Goal: Information Seeking & Learning: Learn about a topic

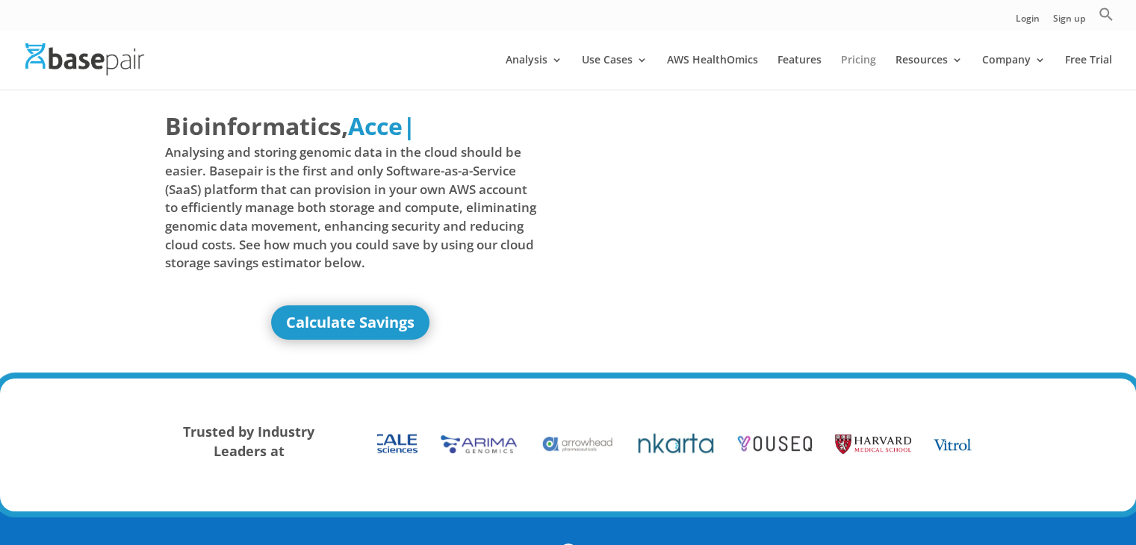
click at [858, 56] on link "Pricing" at bounding box center [858, 72] width 35 height 35
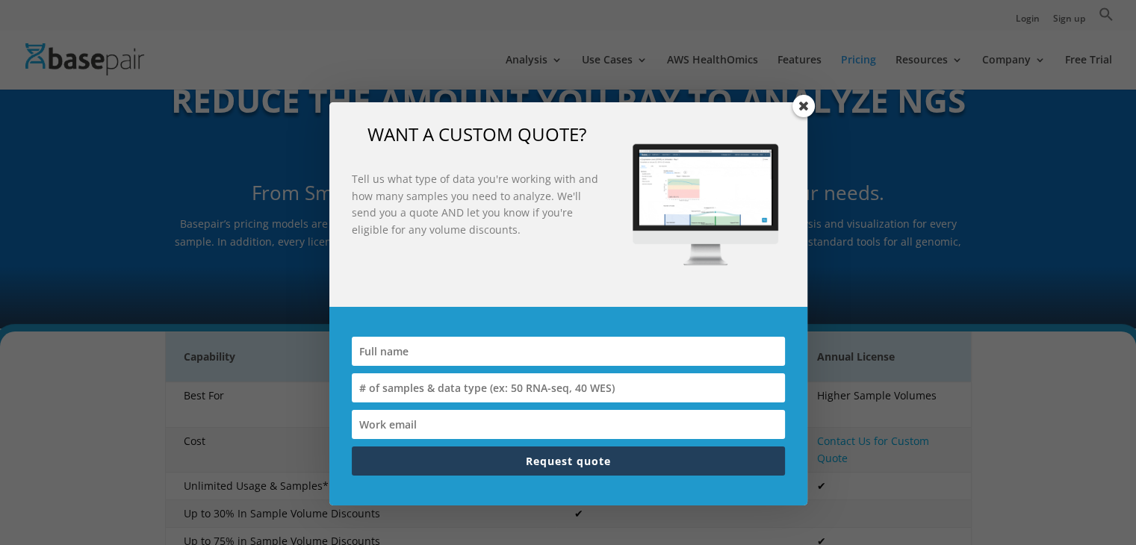
scroll to position [119, 0]
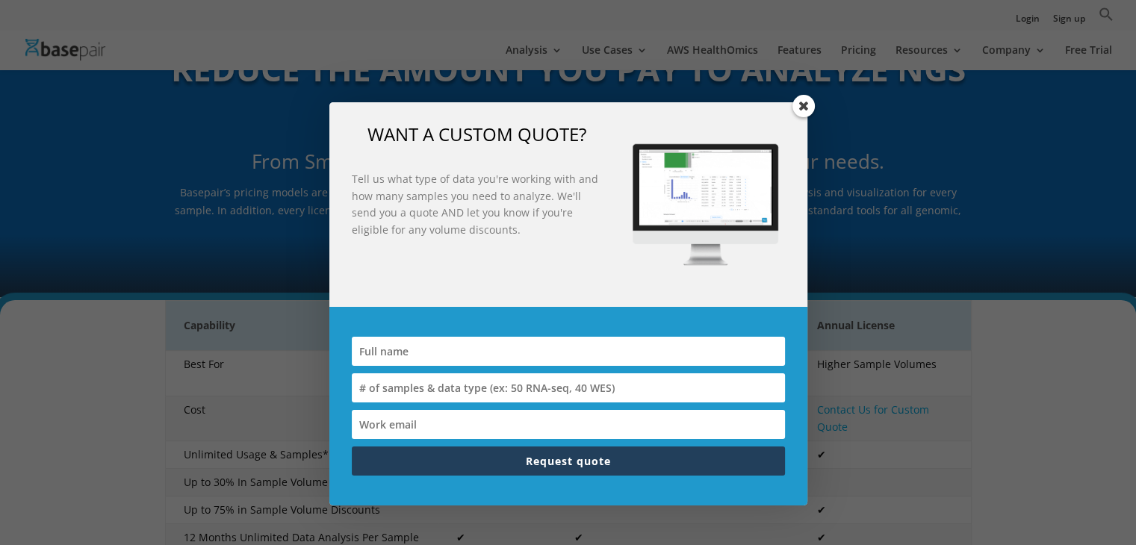
click at [803, 99] on span at bounding box center [803, 106] width 22 height 22
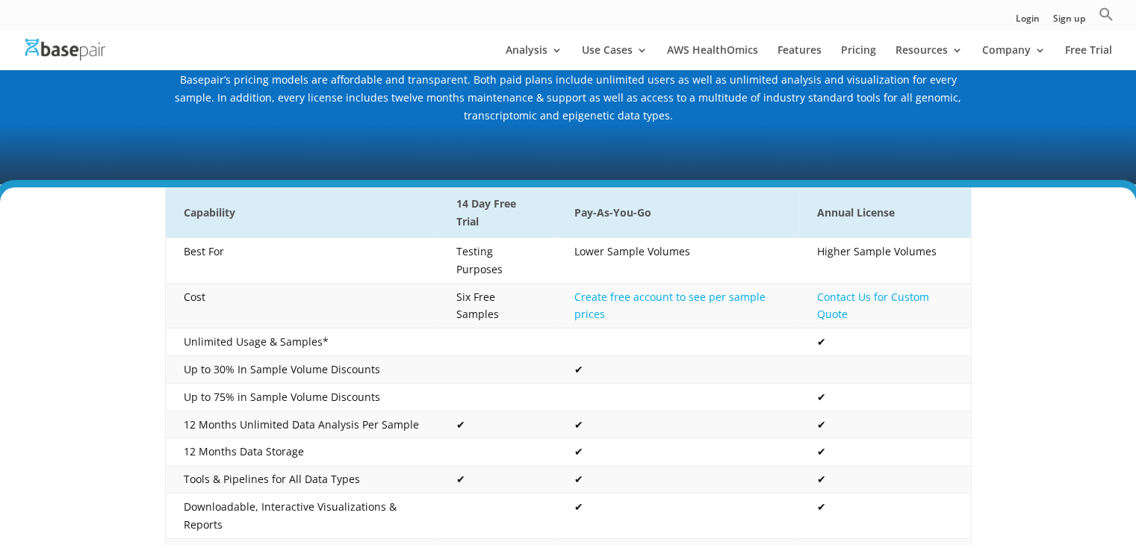
scroll to position [223, 0]
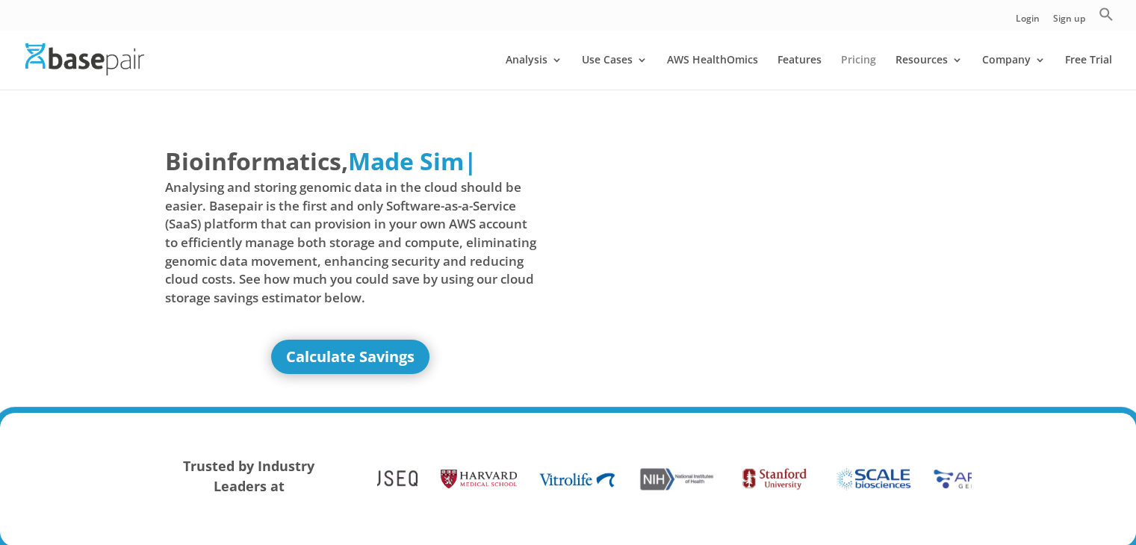
click at [866, 63] on link "Pricing" at bounding box center [858, 72] width 35 height 35
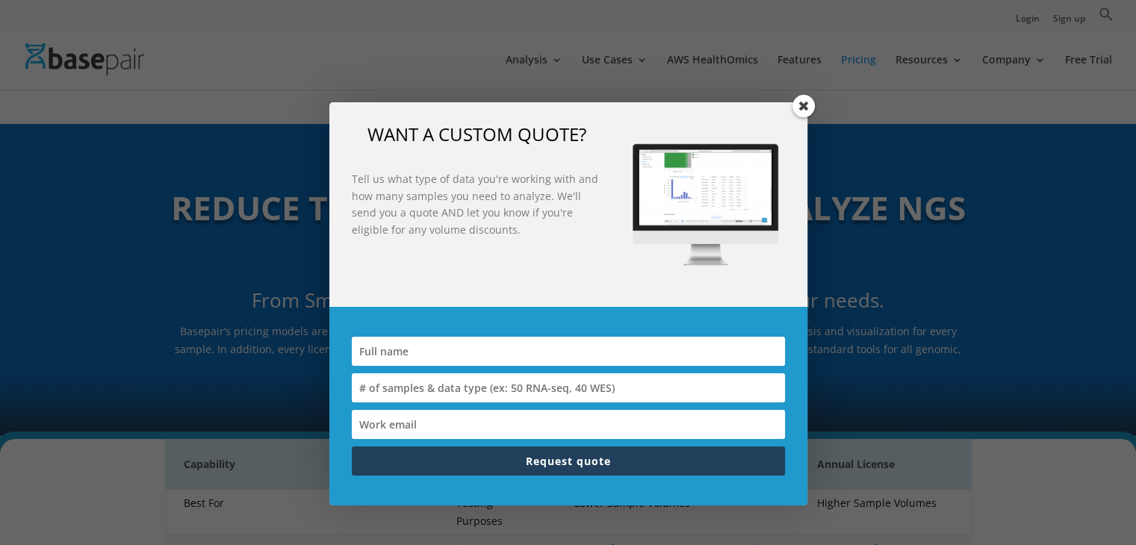
click at [800, 109] on span at bounding box center [803, 106] width 22 height 22
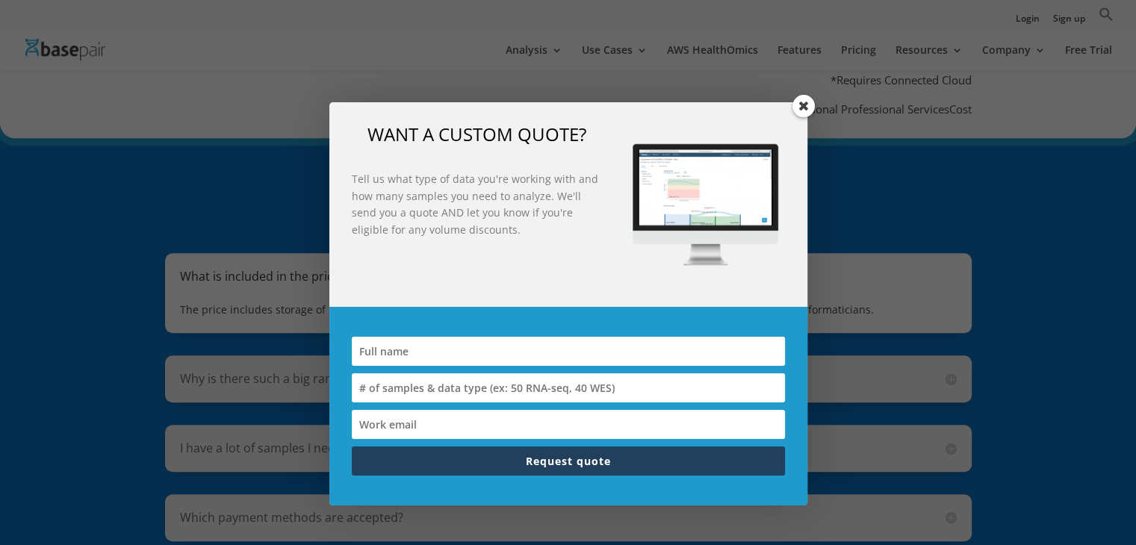
scroll to position [1215, 0]
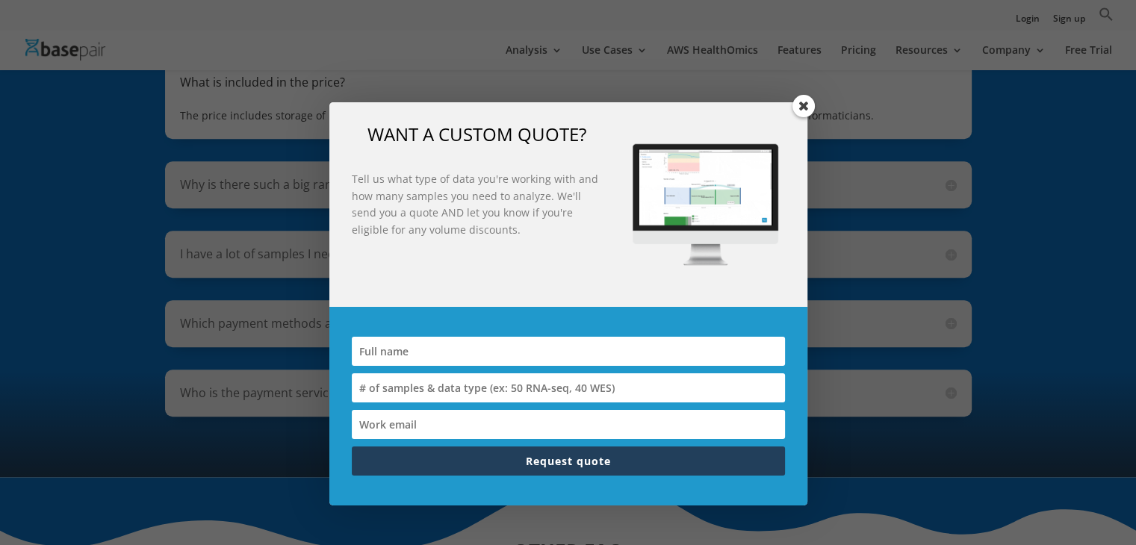
click at [806, 101] on span at bounding box center [803, 106] width 22 height 22
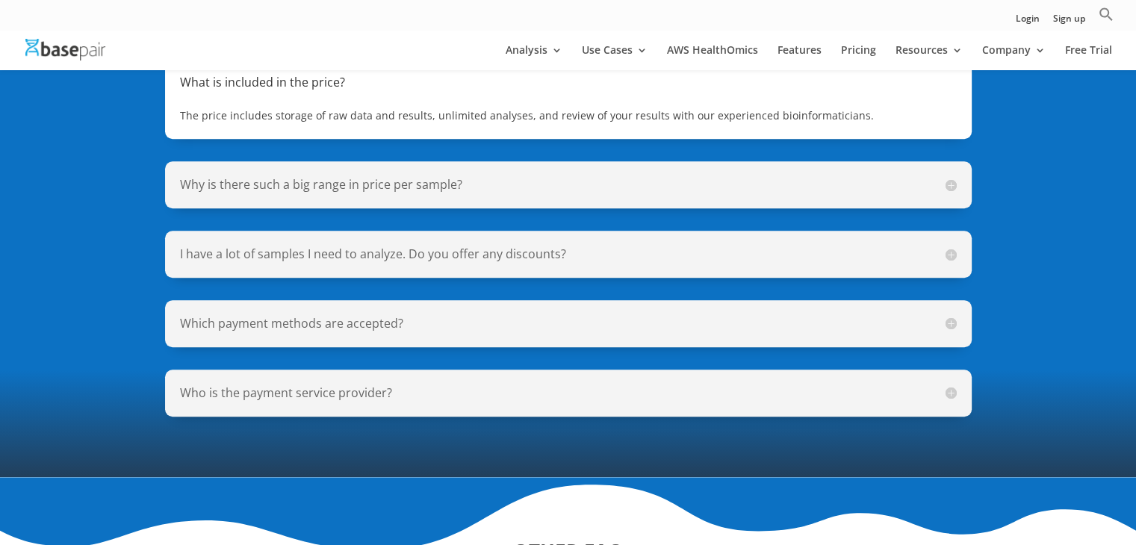
click at [806, 101] on div "What is included in the price? The price includes storage of raw data and resul…" at bounding box center [568, 237] width 806 height 357
click at [951, 176] on h5 "Why is there such a big range in price per sample?" at bounding box center [568, 184] width 777 height 17
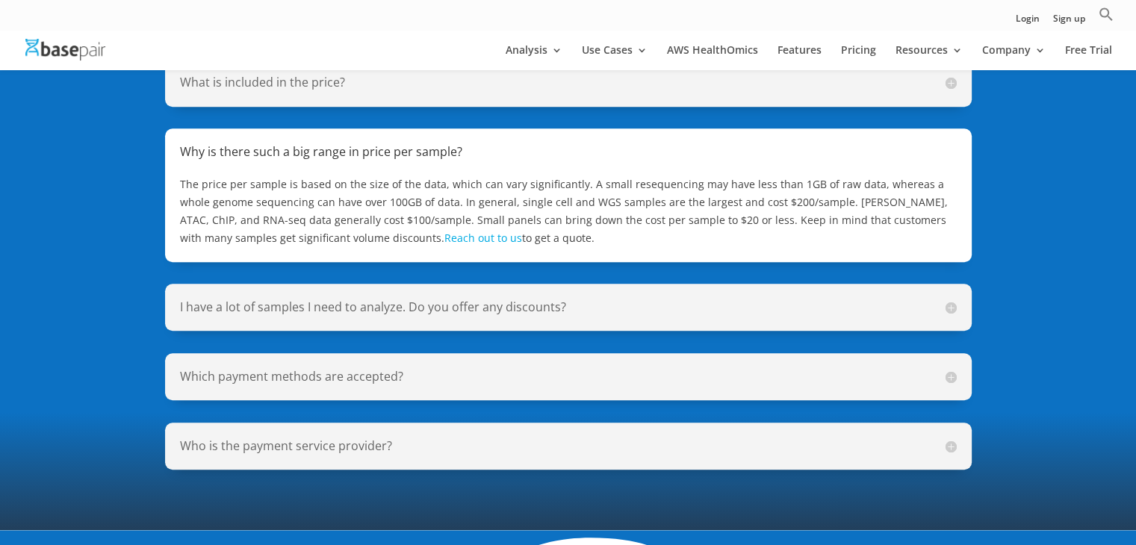
click at [947, 299] on h5 "I have a lot of samples I need to analyze. Do you offer any discounts?" at bounding box center [568, 307] width 777 height 17
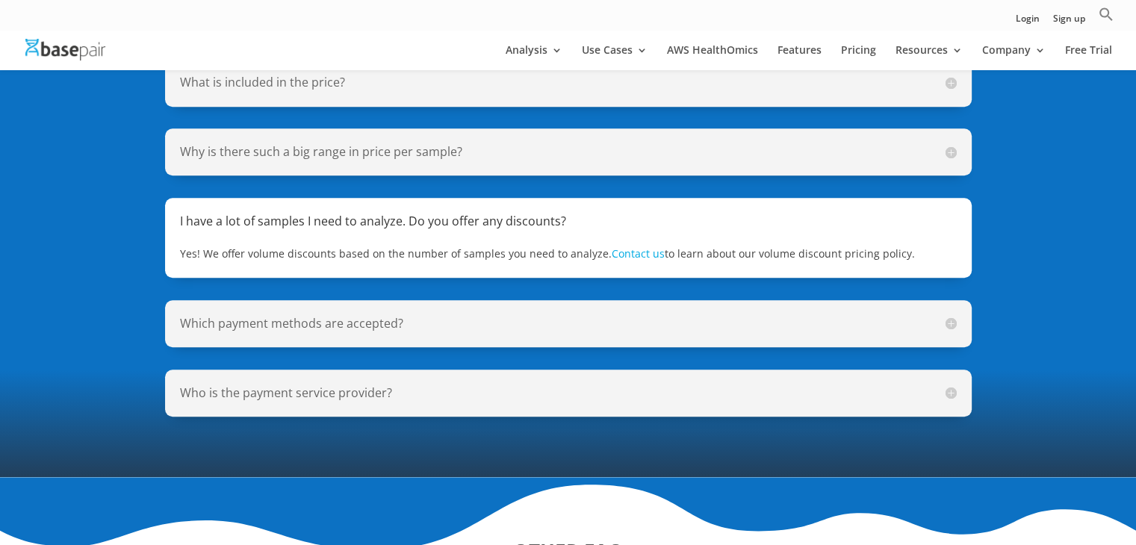
click at [951, 315] on h5 "Which payment methods are accepted?" at bounding box center [568, 323] width 777 height 17
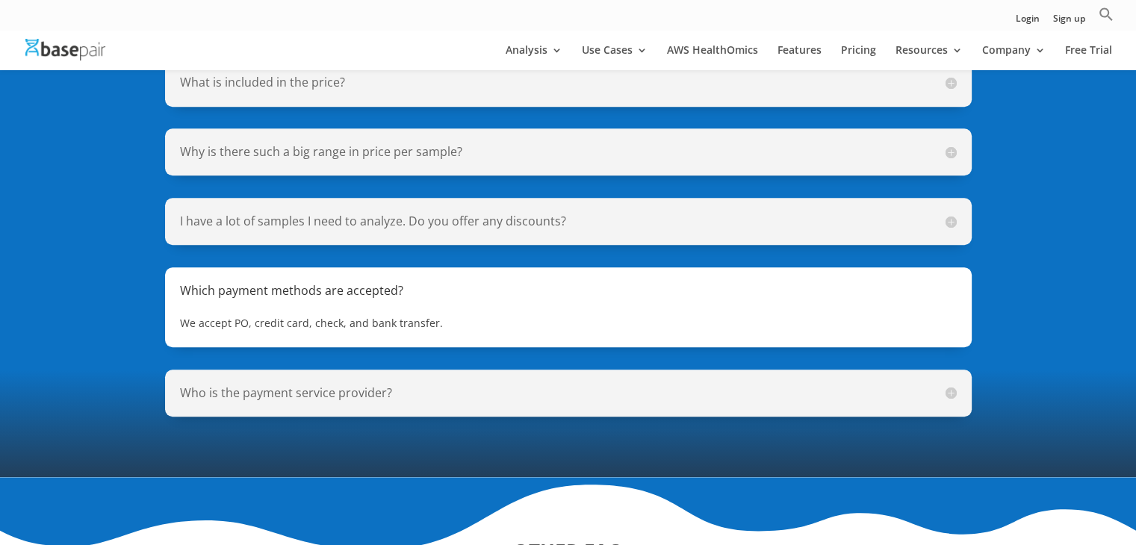
click at [950, 385] on h5 "Who is the payment service provider?" at bounding box center [568, 393] width 777 height 17
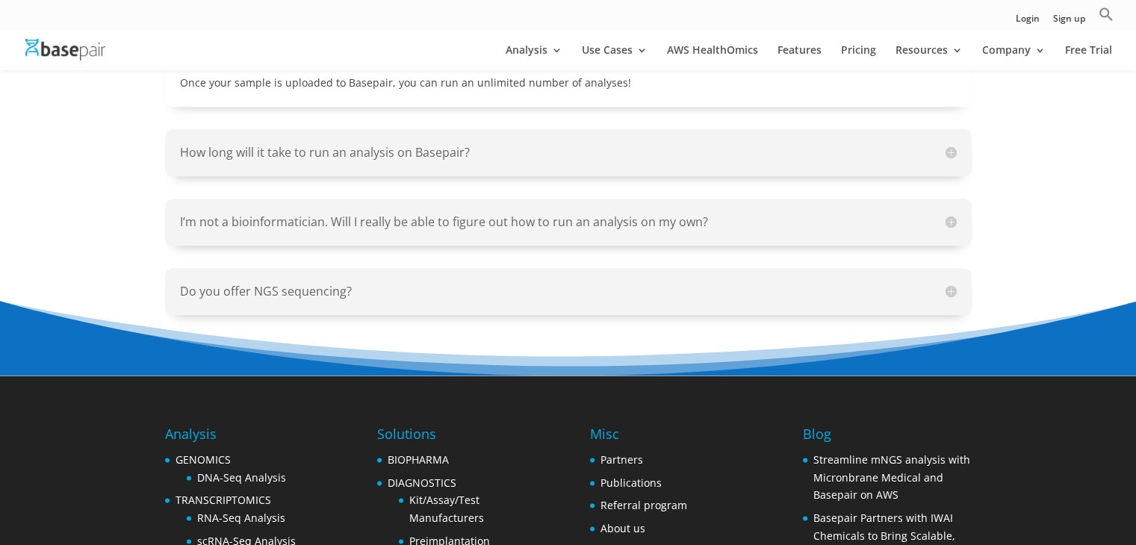
scroll to position [1968, 0]
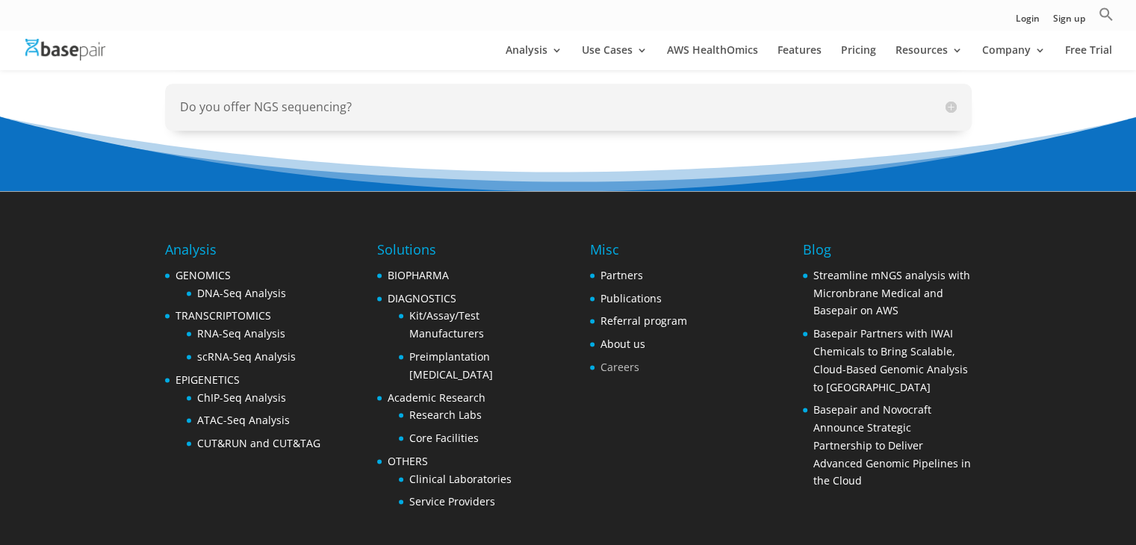
click at [629, 360] on link "Careers" at bounding box center [619, 367] width 39 height 14
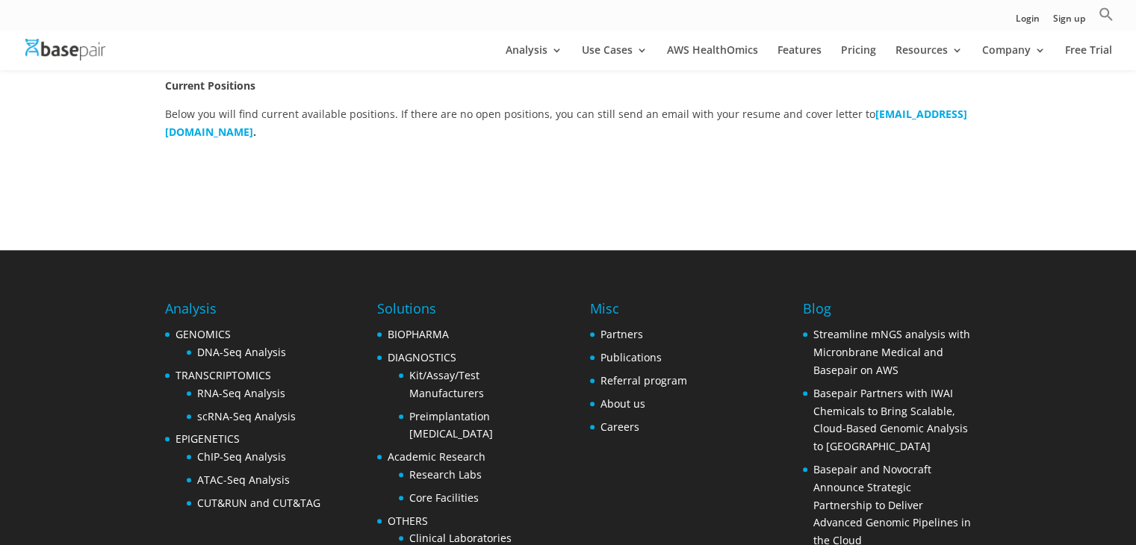
scroll to position [603, 0]
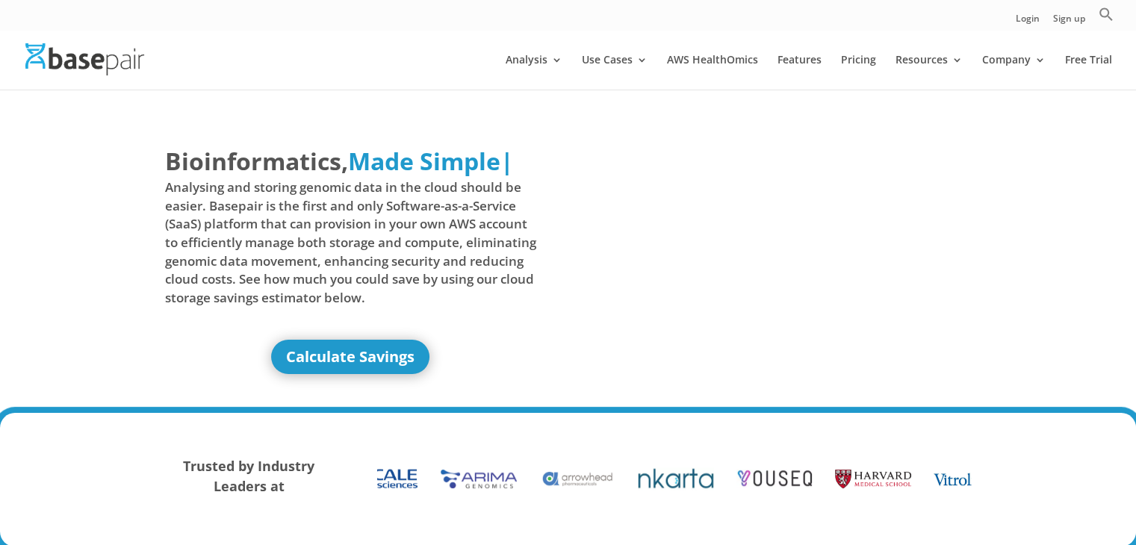
click at [451, 37] on div at bounding box center [590, 60] width 1136 height 60
